Goal: Task Accomplishment & Management: Use online tool/utility

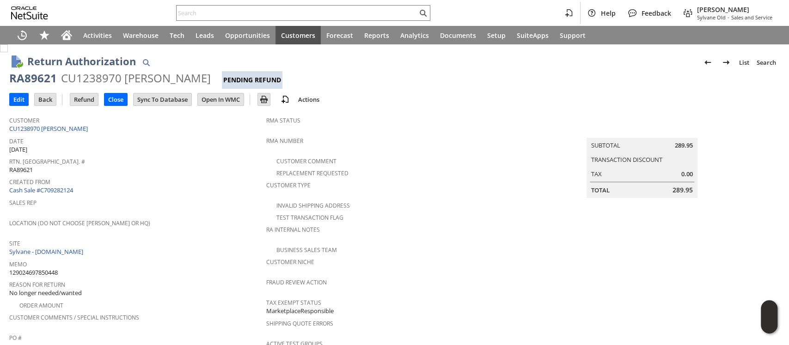
click at [48, 268] on span "129024697850448" at bounding box center [33, 272] width 49 height 9
copy span "129024697850448"
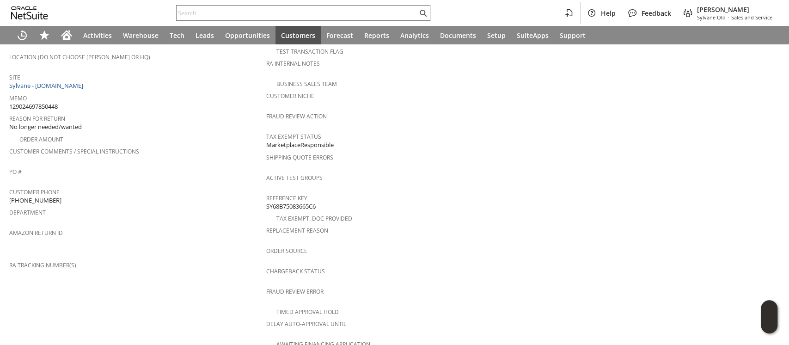
scroll to position [388, 0]
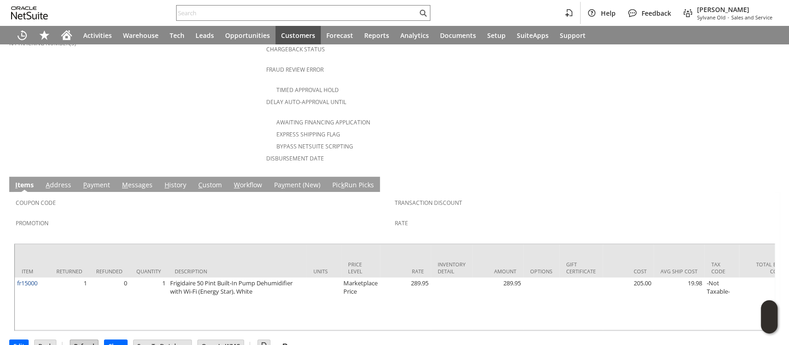
click at [87, 340] on input "Refund" at bounding box center [84, 346] width 28 height 12
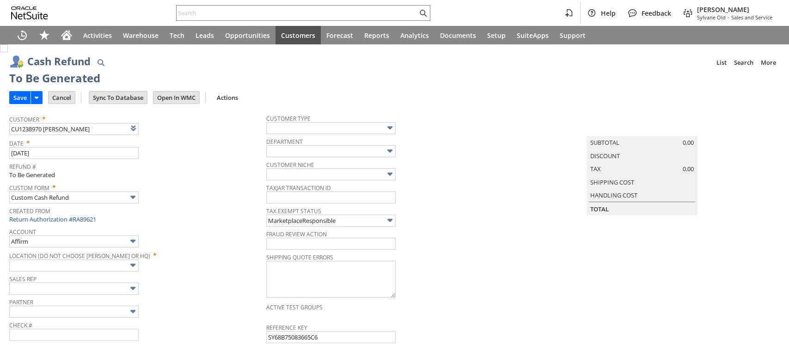
type input "Walmart"
type input "Headquarters : Head... : Pending Testing"
type input "Add"
type input "Copy Previous"
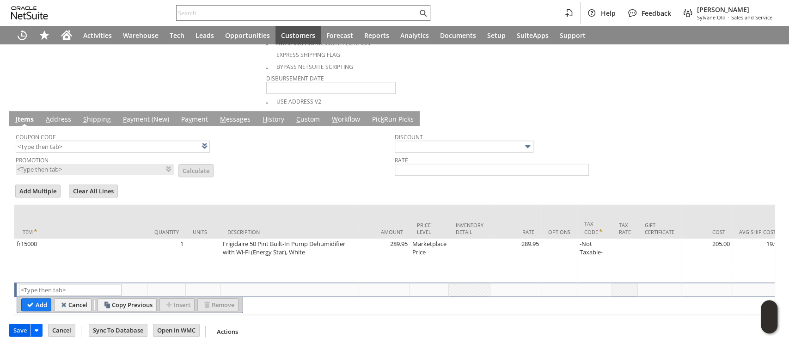
click at [22, 329] on input "Save" at bounding box center [20, 330] width 21 height 12
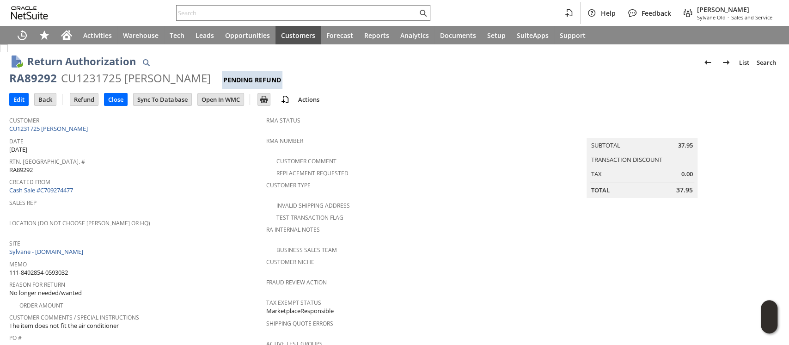
click at [49, 268] on span "111-8492854-0593032" at bounding box center [38, 272] width 59 height 9
copy tbody "111-8492854-0593032"
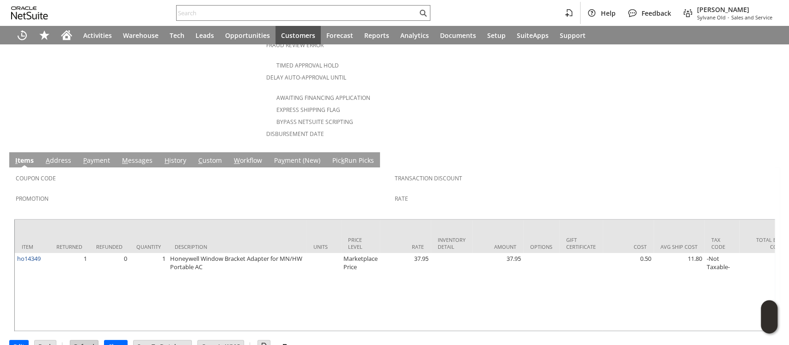
click at [87, 340] on input "Refund" at bounding box center [84, 346] width 28 height 12
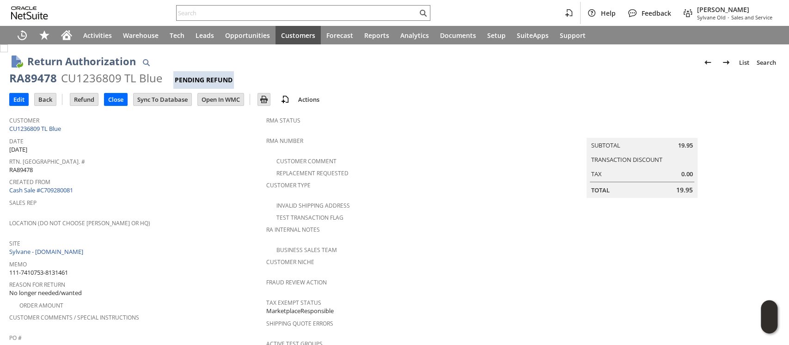
click at [27, 268] on span "111-7410753-8131461" at bounding box center [38, 272] width 59 height 9
copy tbody "111-7410753-8131461"
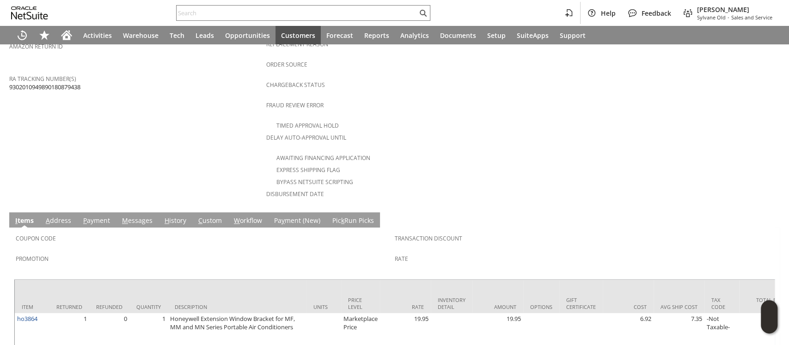
scroll to position [388, 0]
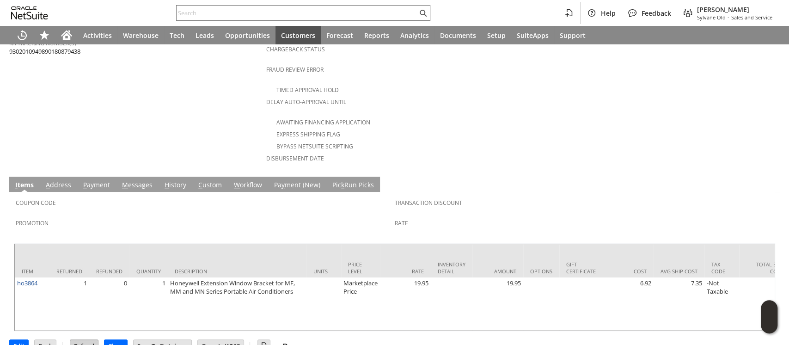
click at [89, 340] on input "Refund" at bounding box center [84, 346] width 28 height 12
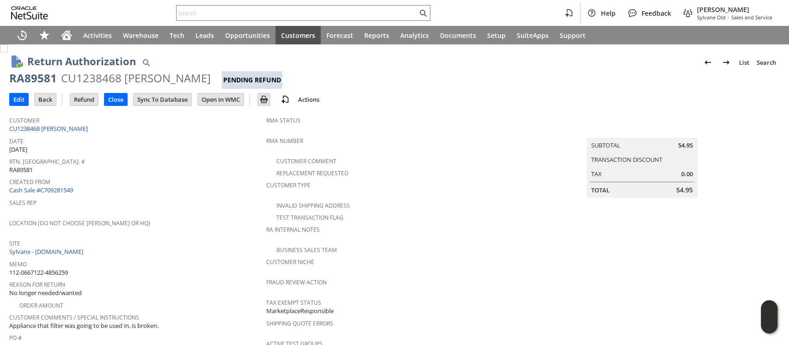
click at [61, 268] on span "112-0667122-4856259" at bounding box center [38, 272] width 59 height 9
copy tbody "112-0667122-4856259"
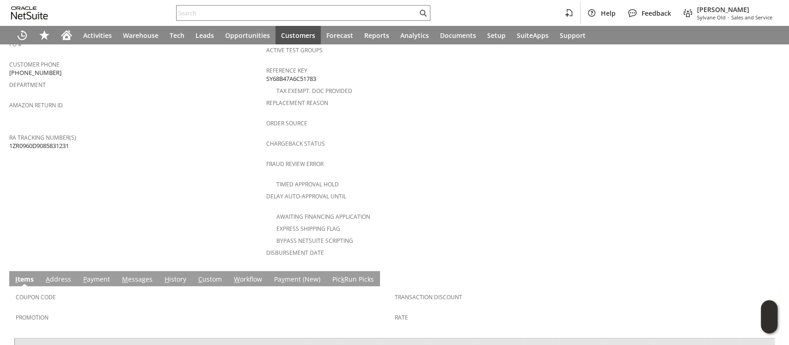
scroll to position [388, 0]
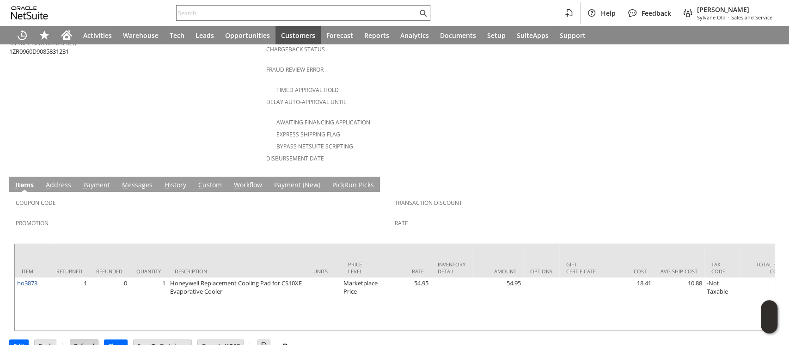
click at [86, 340] on input "Refund" at bounding box center [84, 346] width 28 height 12
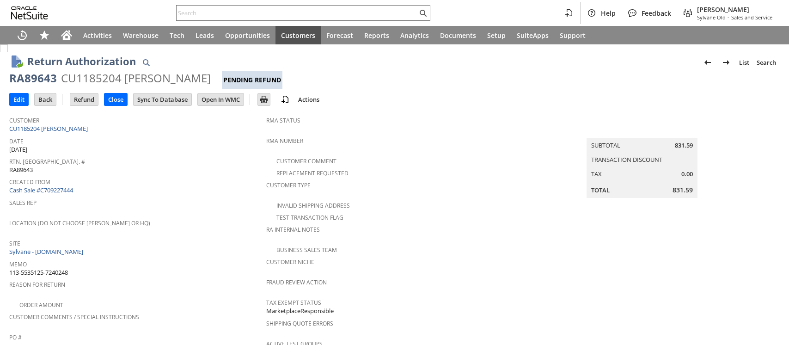
click at [67, 268] on span "113-5535125-7240248" at bounding box center [38, 272] width 59 height 9
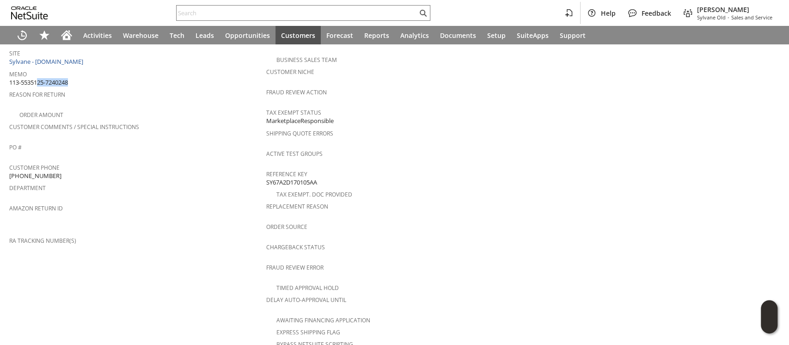
scroll to position [379, 0]
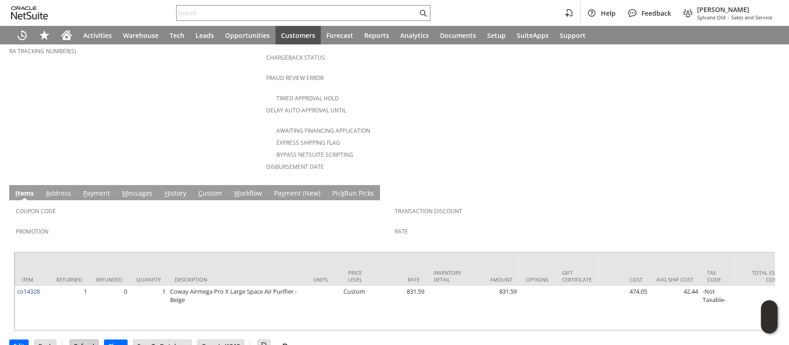
click at [84, 340] on input "Refund" at bounding box center [84, 346] width 28 height 12
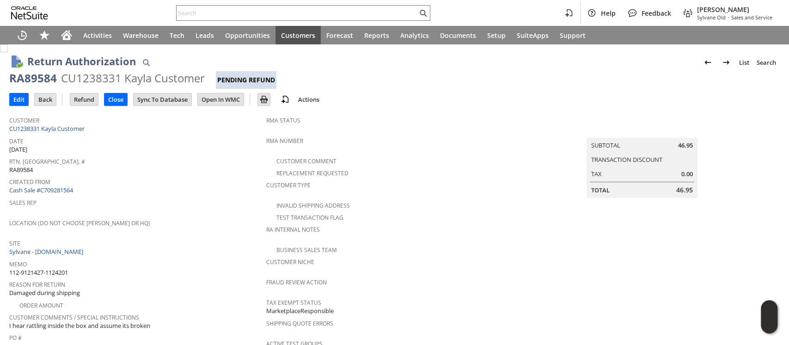
click at [63, 268] on span "112-9121427-1124201" at bounding box center [38, 272] width 59 height 9
copy tbody "112-9121427-1124201"
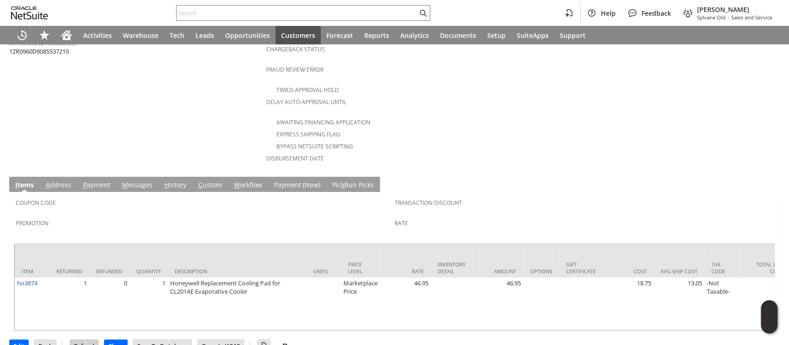
click at [89, 340] on input "Refund" at bounding box center [84, 346] width 28 height 12
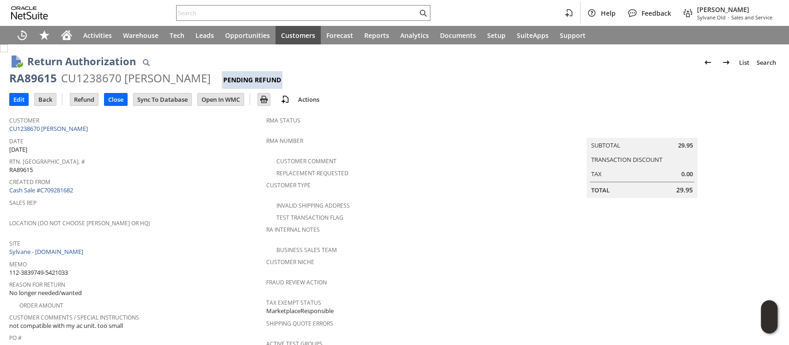
click at [52, 268] on span "112-3839749-5421033" at bounding box center [38, 272] width 59 height 9
copy tbody "112-3839749-5421033"
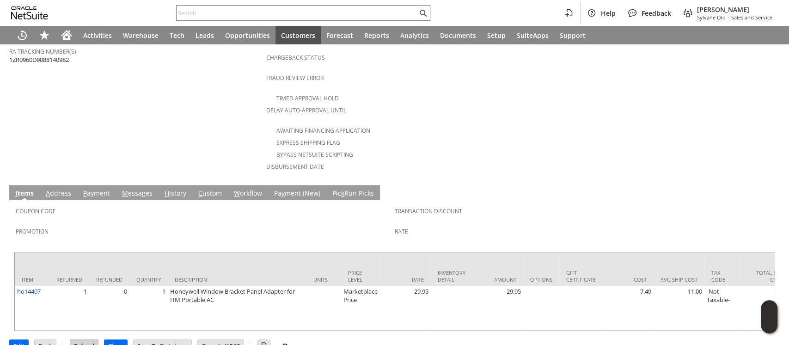
click at [80, 340] on input "Refund" at bounding box center [84, 346] width 28 height 12
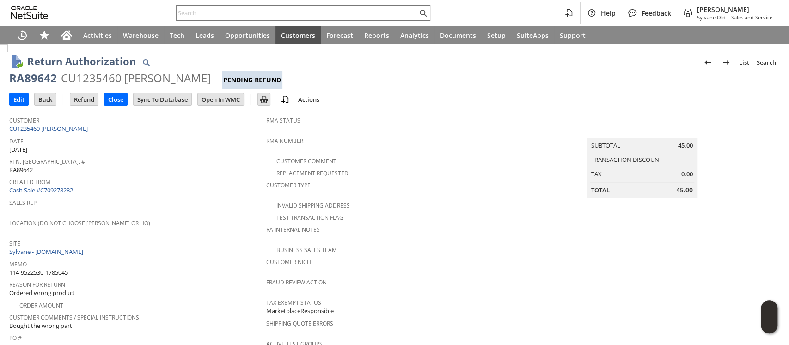
click at [58, 268] on span "114-9522530-1785045" at bounding box center [38, 272] width 59 height 9
copy tbody "114-9522530-1785045"
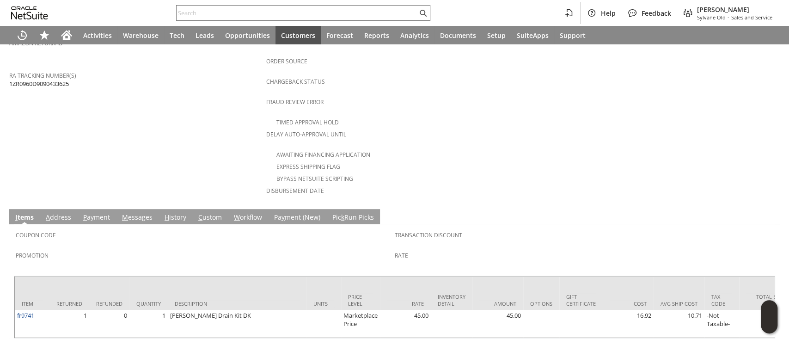
scroll to position [363, 0]
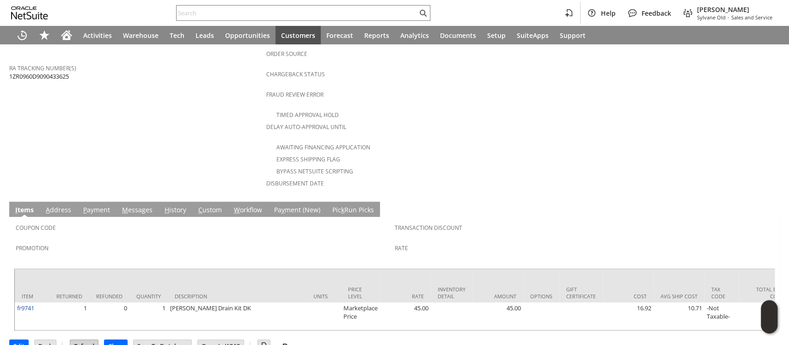
click at [88, 340] on input "Refund" at bounding box center [84, 346] width 28 height 12
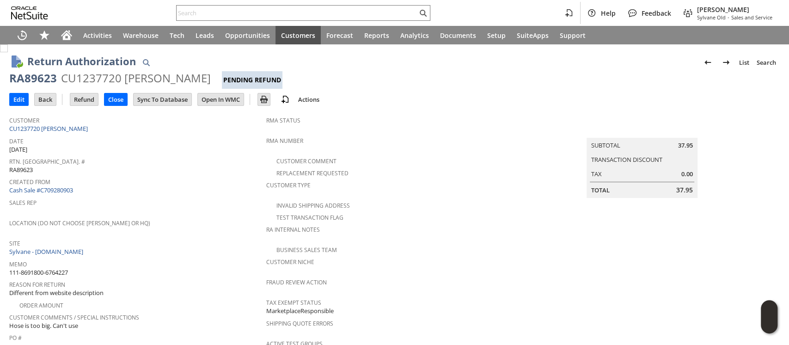
click at [63, 268] on span "111-8691800-6764227" at bounding box center [38, 272] width 59 height 9
copy tbody "111-8691800-6764227"
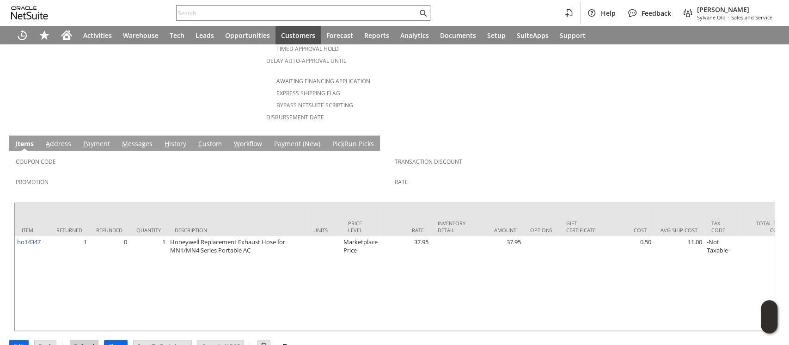
click at [81, 340] on input "Refund" at bounding box center [84, 346] width 28 height 12
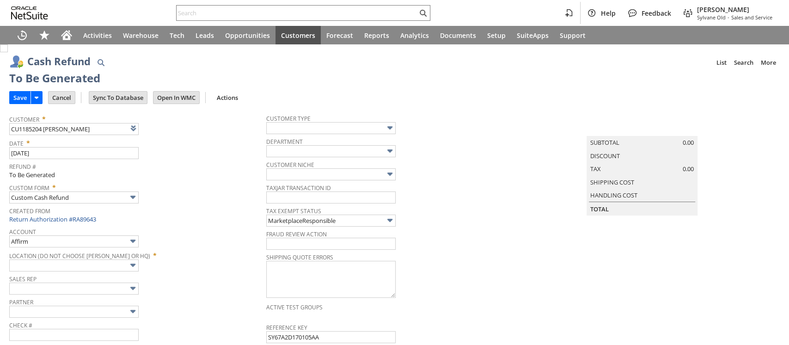
type input "Amazon Undeposited Funds"
type input "Headquarters : Head... : Pending Testing"
type input "Add"
type input "Copy Previous"
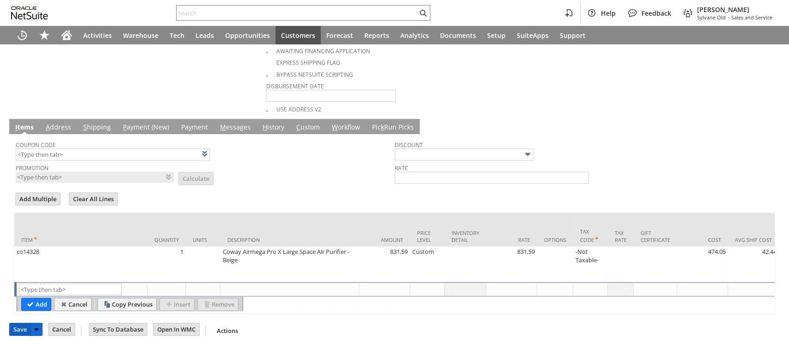
click at [22, 324] on input "Save" at bounding box center [20, 329] width 21 height 12
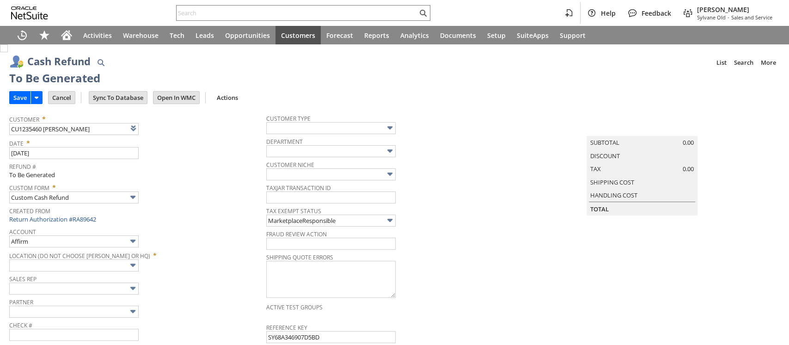
type input "Amazon Undeposited Funds"
type input "Headquarters : Head... : Pending Testing"
type input "Add"
type input "Copy Previous"
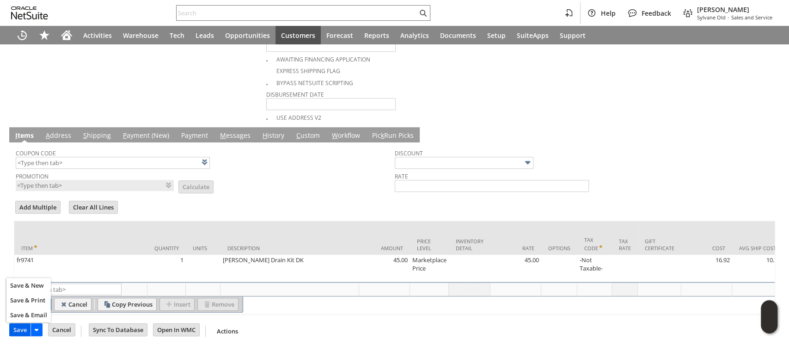
click at [16, 325] on input "Save" at bounding box center [20, 330] width 21 height 12
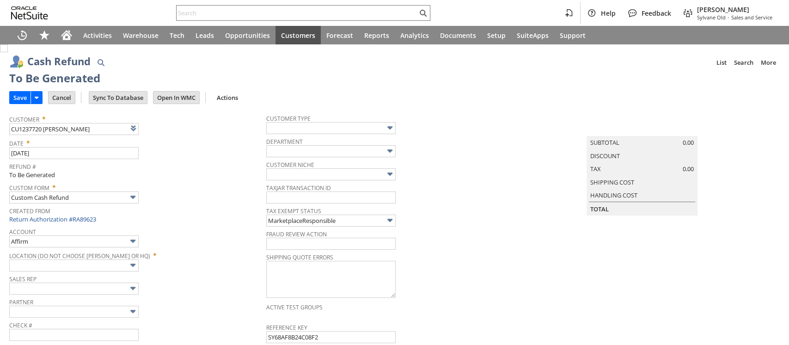
type input "Amazon Undeposited Funds"
type input "Headquarters : Head... : Pending Testing"
type input "Add"
type input "Copy Previous"
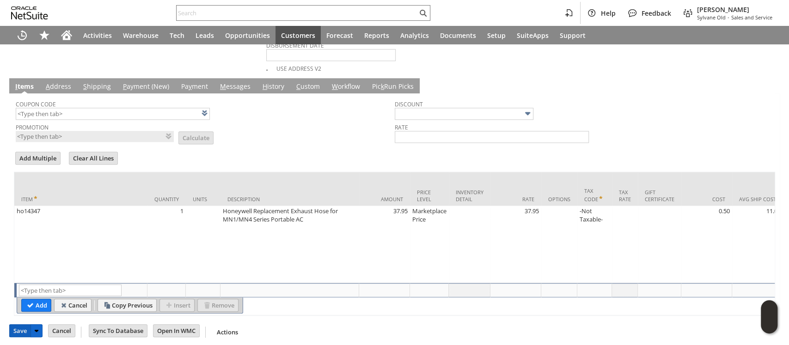
click at [16, 326] on input "Save" at bounding box center [20, 330] width 21 height 12
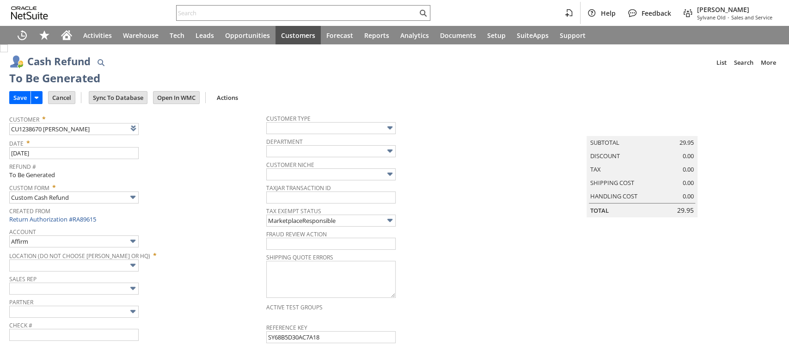
type input "Amazon Undeposited Funds"
type input "Headquarters : Head... : Pending Testing"
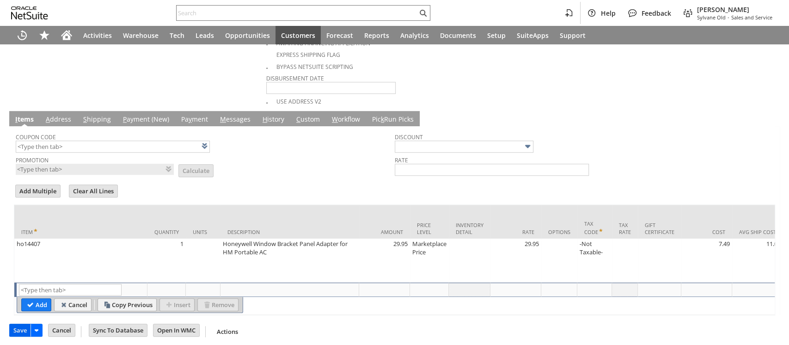
click at [18, 331] on input "Save" at bounding box center [20, 330] width 21 height 12
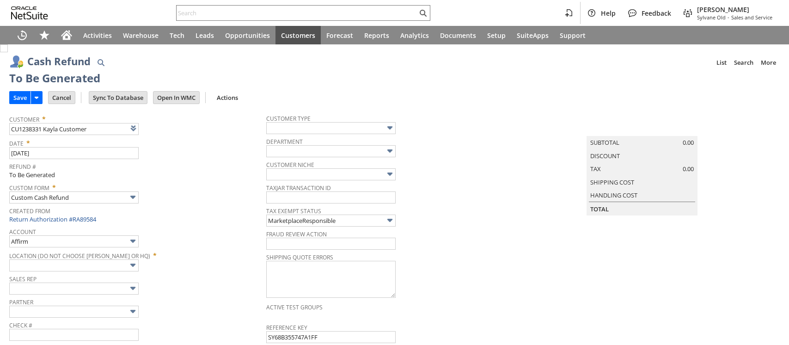
type input "Amazon Undeposited Funds"
type input "Headquarters : Head... : Pending Testing"
type input "Add"
type input "Copy Previous"
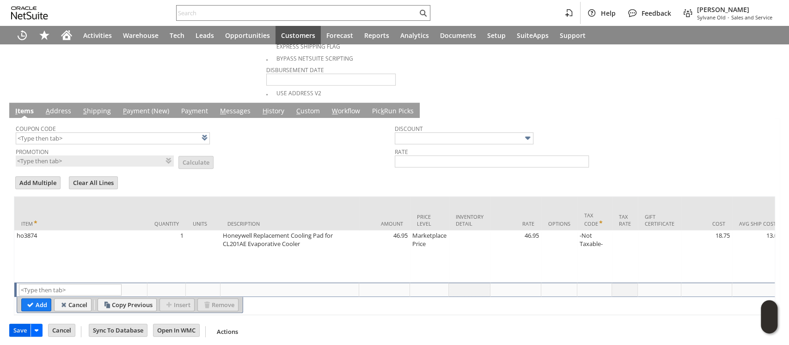
click at [20, 326] on input "Save" at bounding box center [20, 330] width 21 height 12
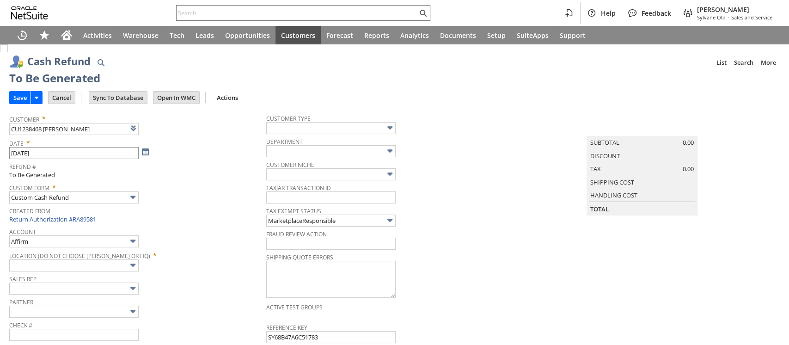
type input "Amazon Undeposited Funds"
type input "Headquarters : Head... : Pending Testing"
type input "Add"
type input "Copy Previous"
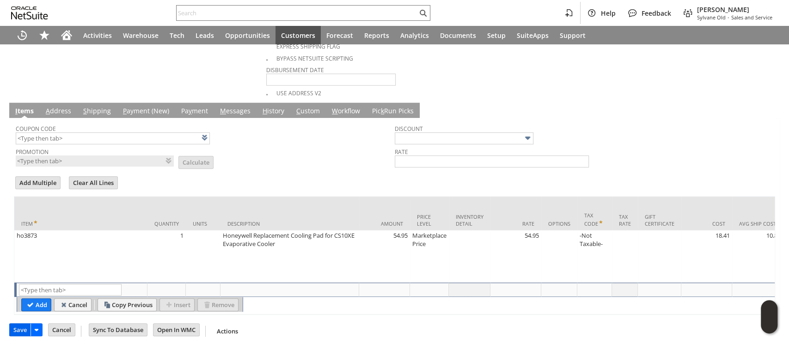
click at [22, 326] on input "Save" at bounding box center [20, 330] width 21 height 12
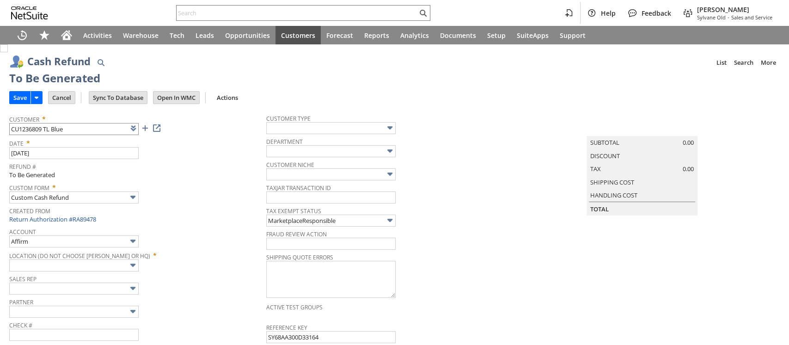
type input "Amazon Undeposited Funds"
type input "Headquarters : Head... : Pending Testing"
type input "Add"
type input "Copy Previous"
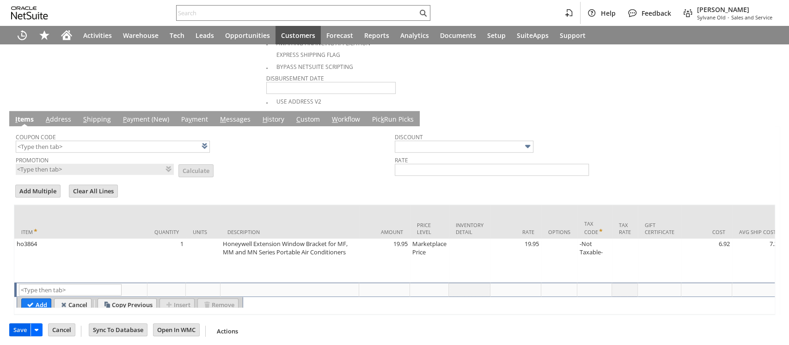
click at [23, 325] on input "Save" at bounding box center [20, 330] width 21 height 12
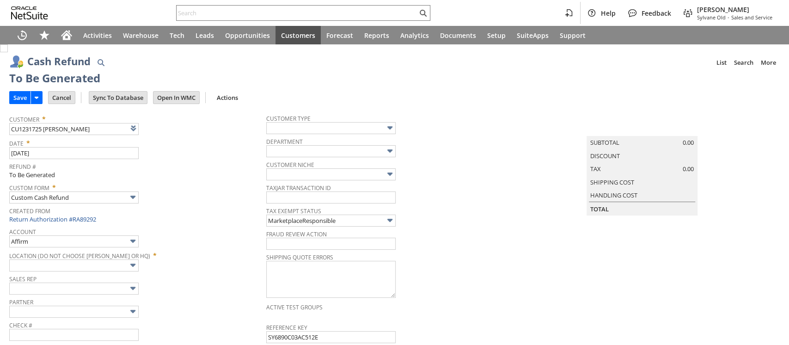
type input "Amazon Undeposited Funds"
type input "Headquarters : Head... : Pending Testing"
type input "Add"
type input "Copy Previous"
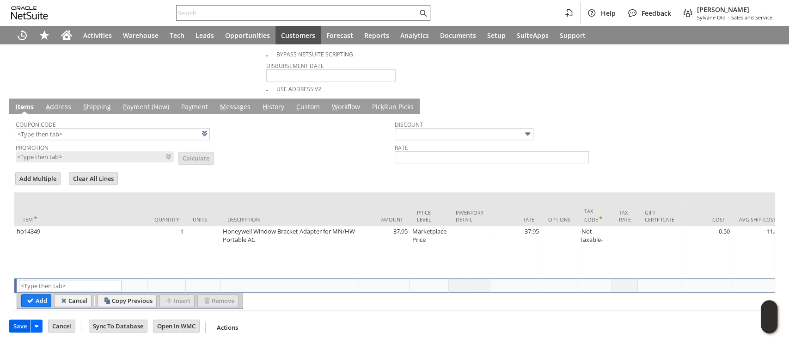
click at [20, 324] on input "Save" at bounding box center [20, 326] width 21 height 12
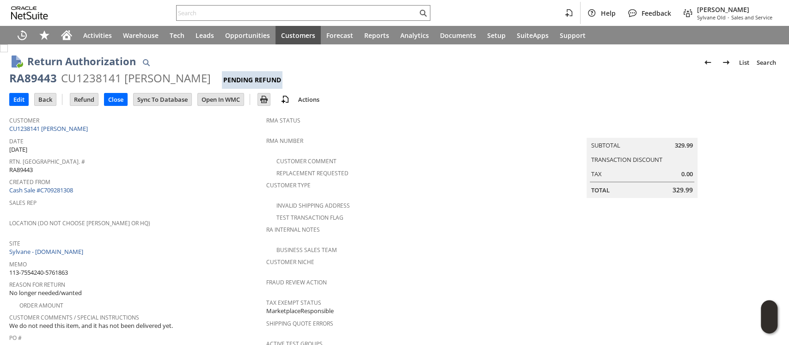
click at [68, 268] on span "113-7554240-5761863" at bounding box center [38, 272] width 59 height 9
copy tbody "113-7554240-5761863"
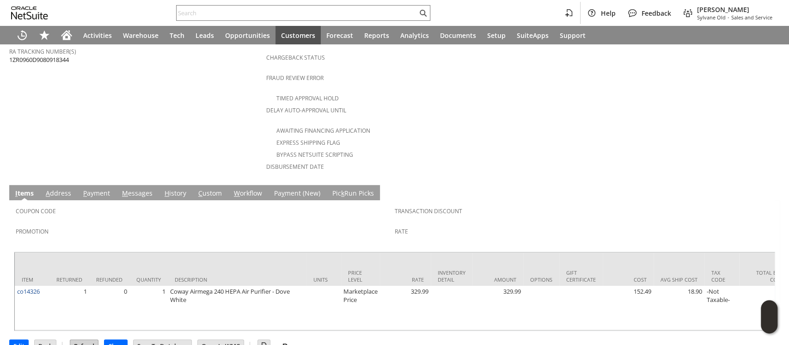
click at [82, 340] on input "Refund" at bounding box center [84, 346] width 28 height 12
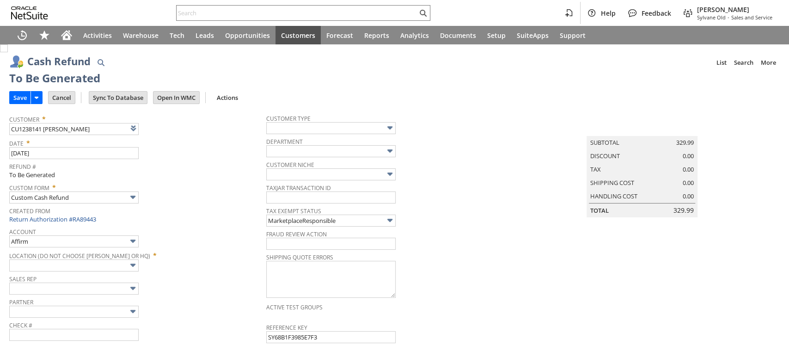
type input "Amazon Undeposited Funds"
type input "Headquarters : Head... : Pending Testing"
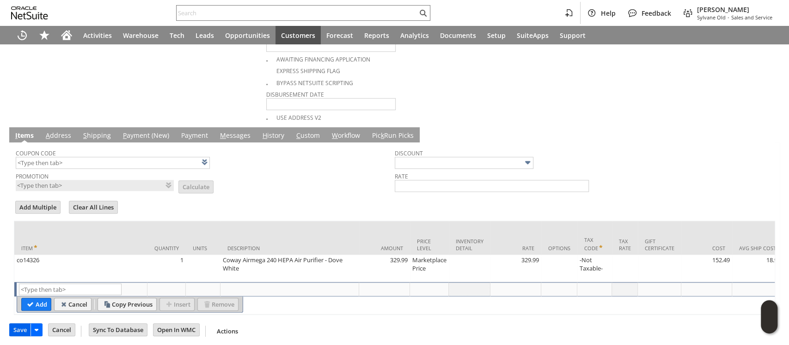
click at [20, 329] on input "Save" at bounding box center [20, 330] width 21 height 12
